Goal: Browse casually: Explore the website without a specific task or goal

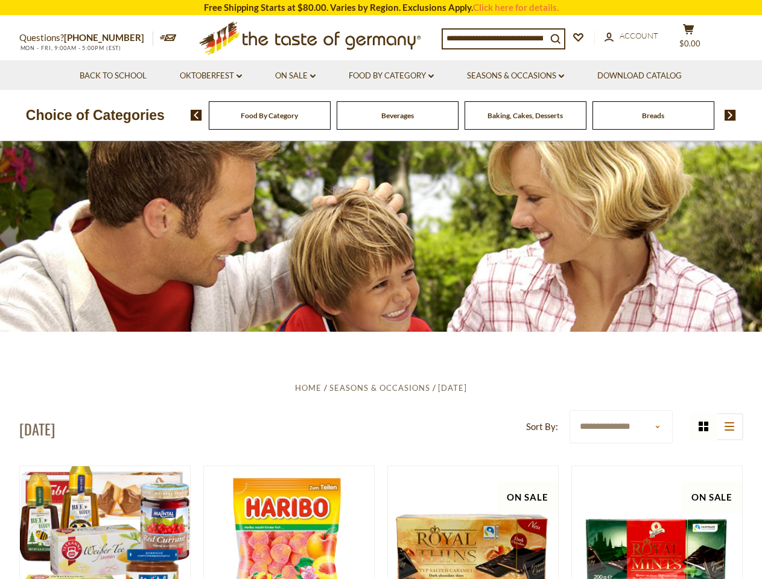
click at [381, 289] on div at bounding box center [381, 236] width 762 height 191
click at [696, 39] on span "$0.00" at bounding box center [689, 44] width 21 height 10
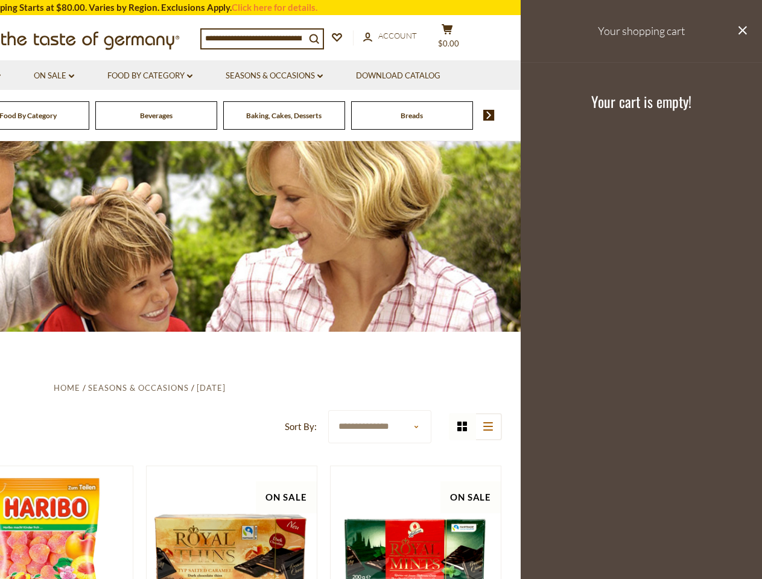
click at [74, 76] on link "On Sale dropdown_arrow" at bounding box center [54, 75] width 40 height 13
click at [392, 76] on link "Download Catalog" at bounding box center [398, 75] width 84 height 13
click at [89, 115] on div "Breads" at bounding box center [28, 115] width 122 height 28
click at [89, 115] on div "Beverages" at bounding box center [28, 115] width 122 height 28
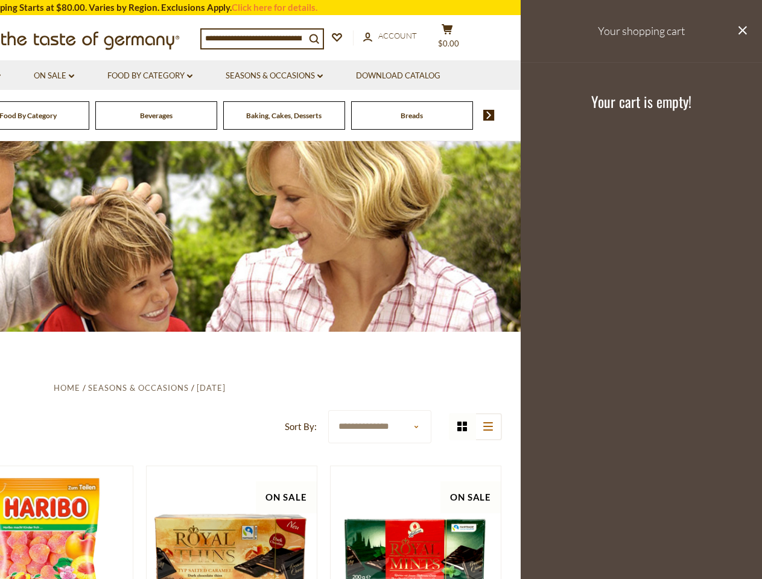
click at [726, 115] on footer "Your cart is empty!" at bounding box center [640, 101] width 241 height 78
